Goal: Transaction & Acquisition: Subscribe to service/newsletter

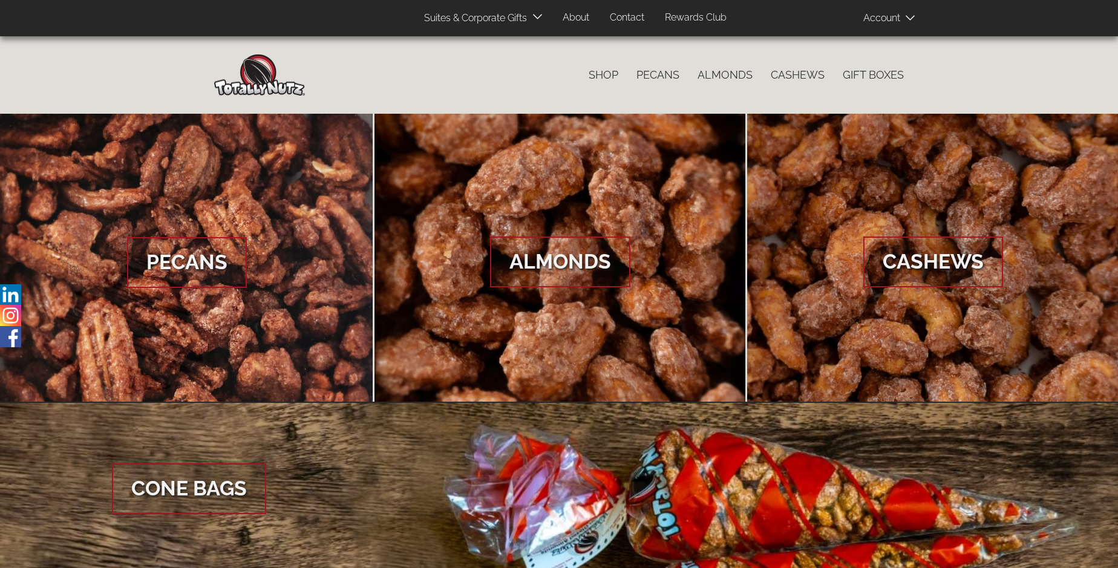
scroll to position [1808, 0]
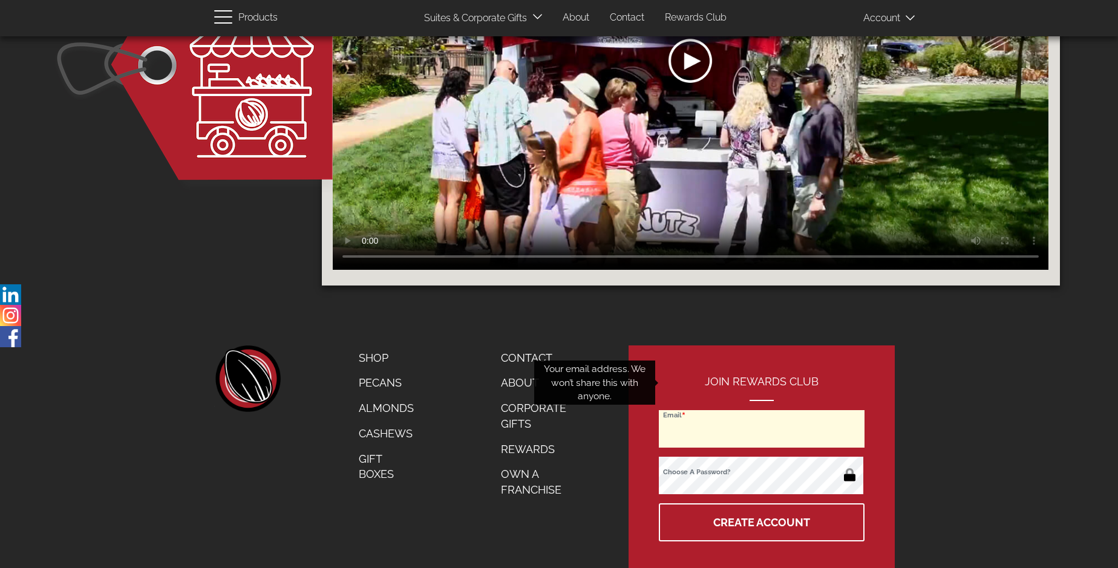
click at [762, 410] on input "Email" at bounding box center [762, 428] width 206 height 37
type input "[EMAIL_ADDRESS][DOMAIN_NAME]"
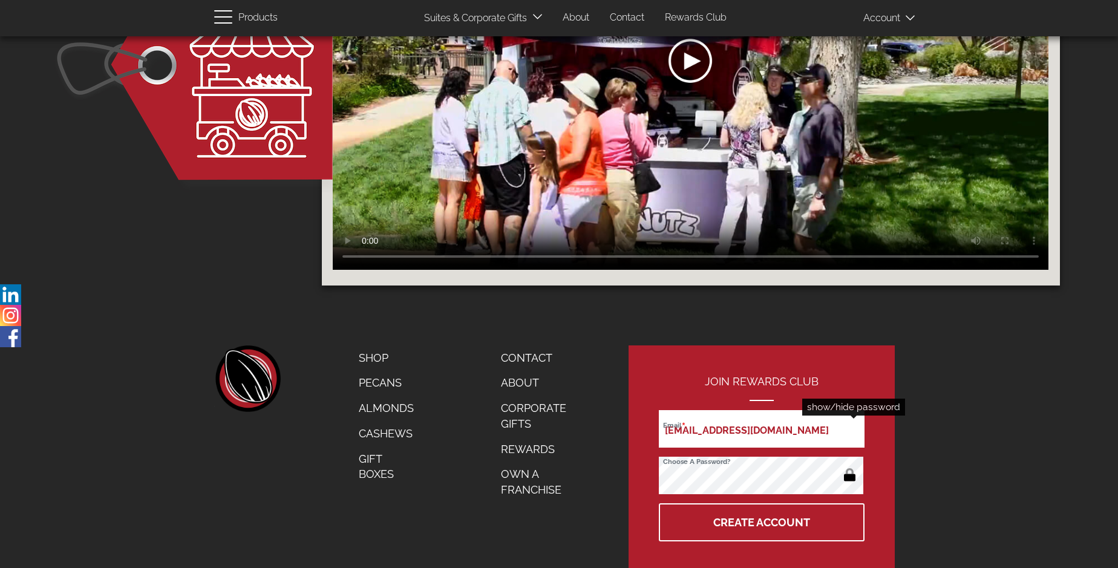
click at [849, 466] on button "button" at bounding box center [850, 475] width 24 height 19
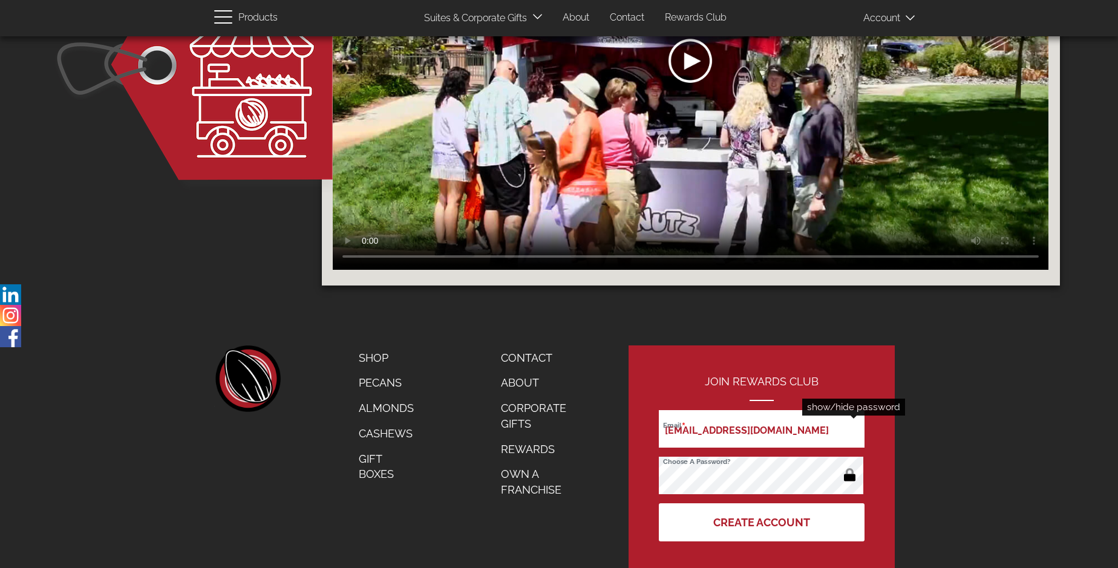
click at [762, 503] on button "Create Account" at bounding box center [762, 522] width 206 height 38
